Goal: Information Seeking & Learning: Find specific fact

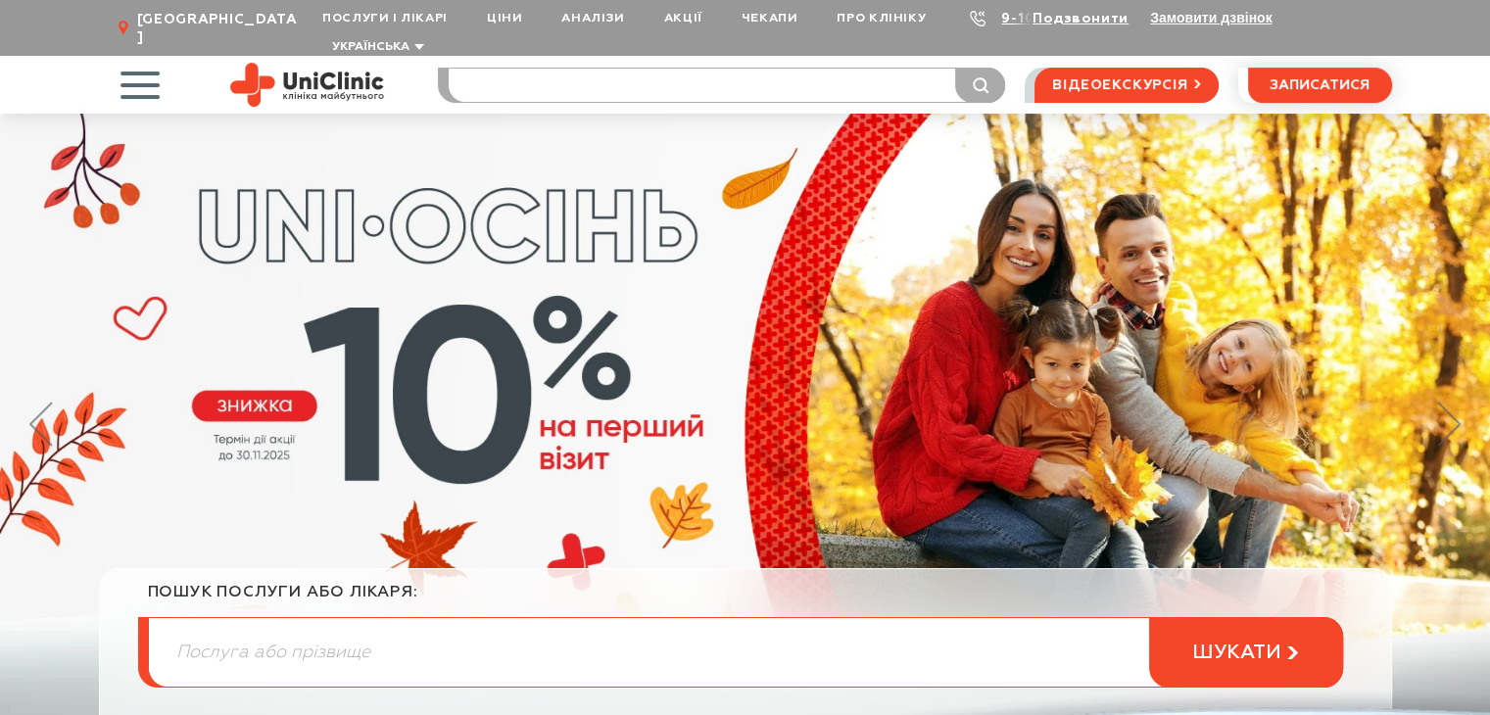
click at [527, 69] on input "search" at bounding box center [727, 85] width 556 height 33
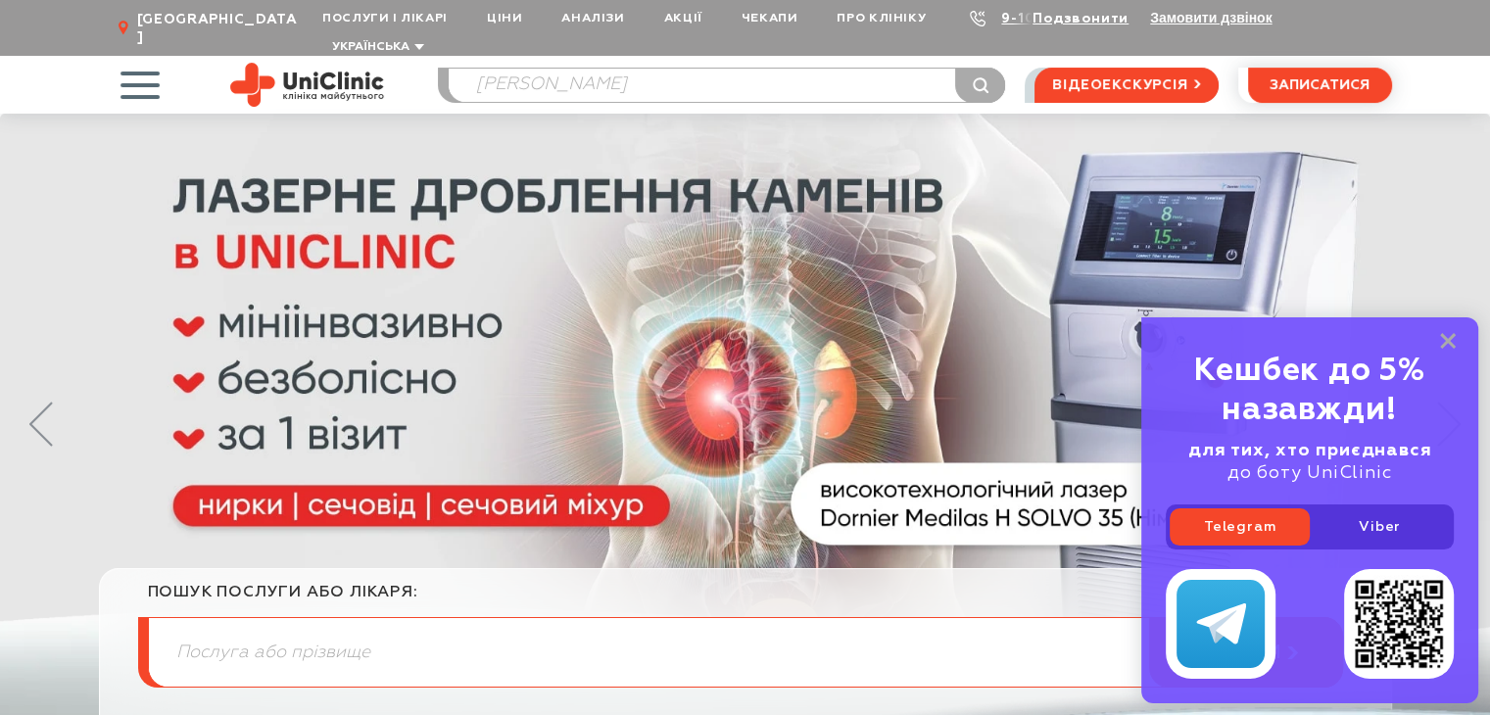
type input "[PERSON_NAME]"
click at [955, 68] on button "submit" at bounding box center [980, 85] width 50 height 35
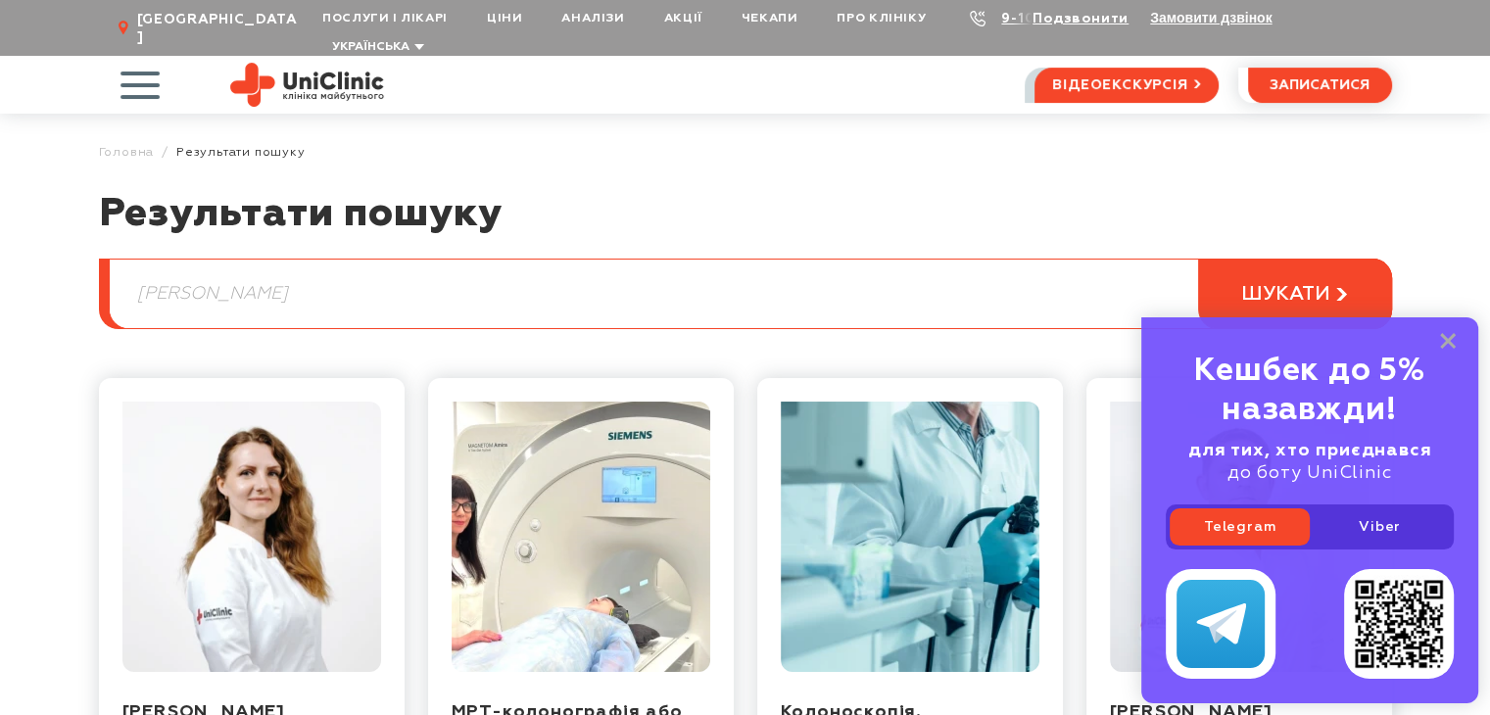
click at [1457, 338] on div "Кешбек до 5% назавжди! для тих, хто приєднався до боту UniClinic Telegram Viber" at bounding box center [1309, 510] width 337 height 386
click at [1450, 341] on rect at bounding box center [1448, 341] width 16 height 16
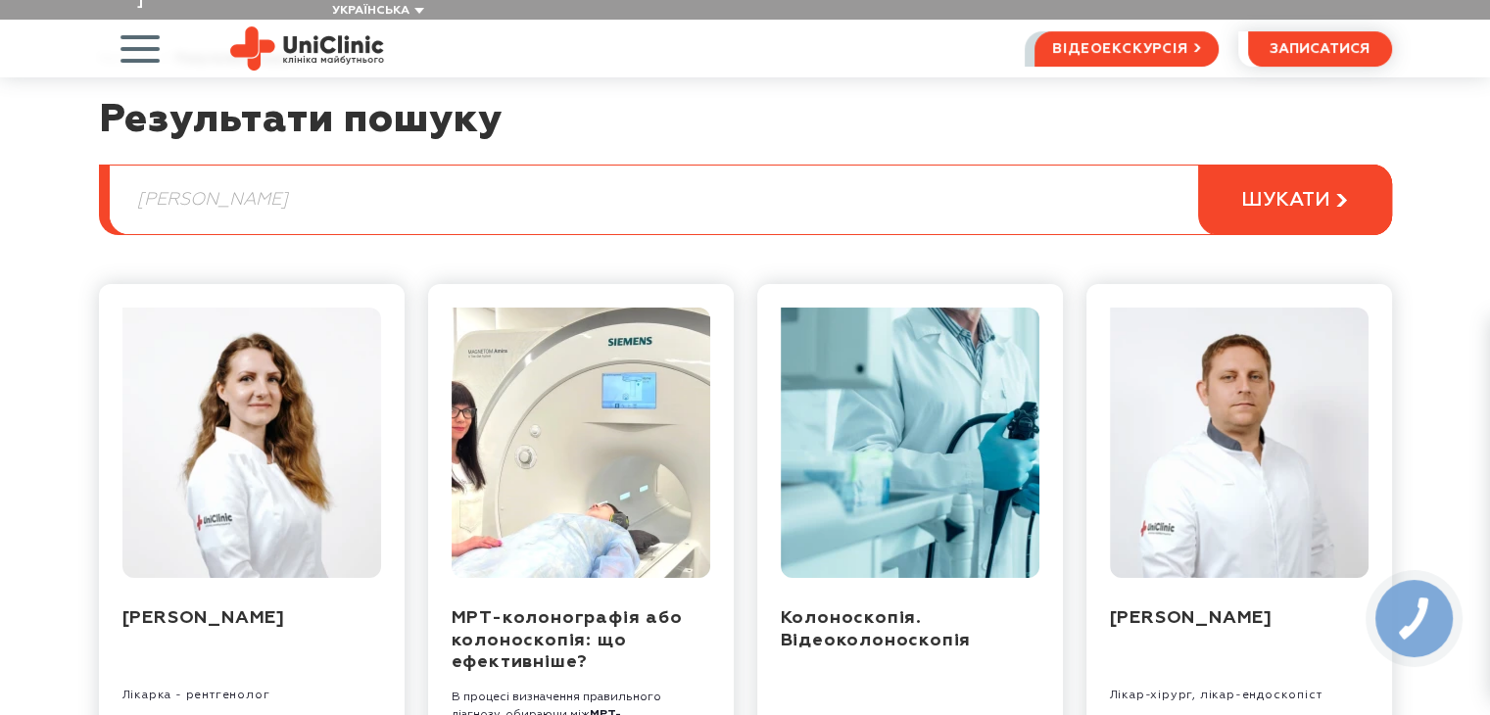
scroll to position [196, 0]
